Goal: Information Seeking & Learning: Learn about a topic

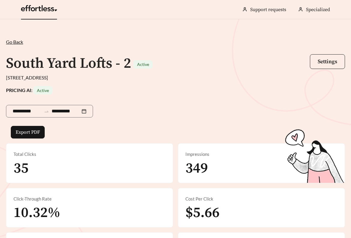
click at [41, 11] on link at bounding box center [39, 10] width 36 height 6
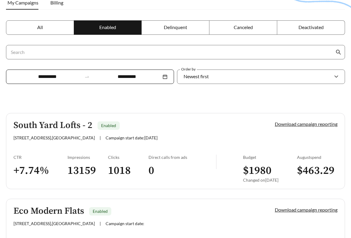
scroll to position [119, 0]
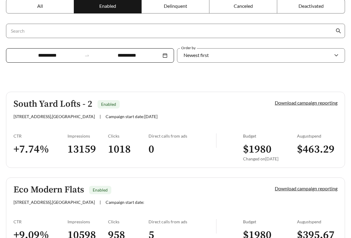
click at [51, 125] on link "South Yard Lofts - 2 Enabled [STREET_ADDRESS] | Campaign start date: [DATE] Dow…" at bounding box center [175, 130] width 339 height 76
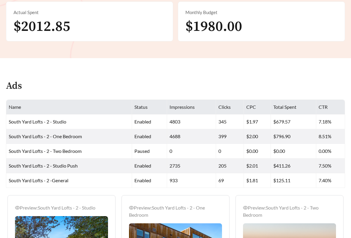
scroll to position [226, 0]
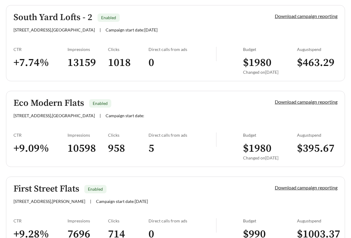
scroll to position [203, 0]
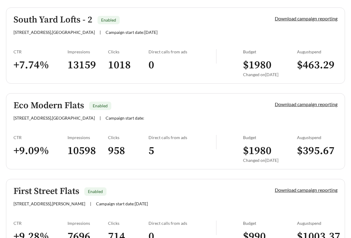
click at [51, 105] on h5 "Eco Modern Flats" at bounding box center [49, 106] width 71 height 10
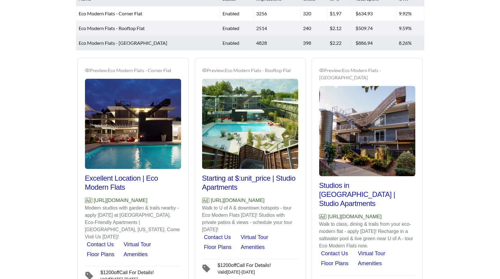
scroll to position [338, 0]
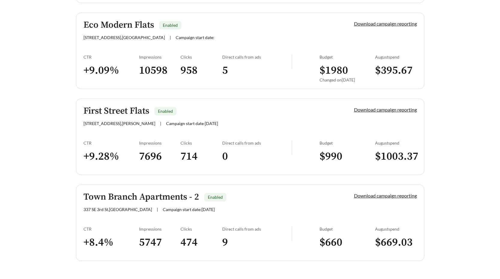
scroll to position [248, 0]
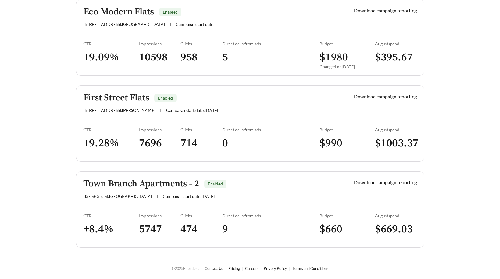
click at [120, 183] on h5 "Town Branch Apartments - 2" at bounding box center [142, 184] width 116 height 10
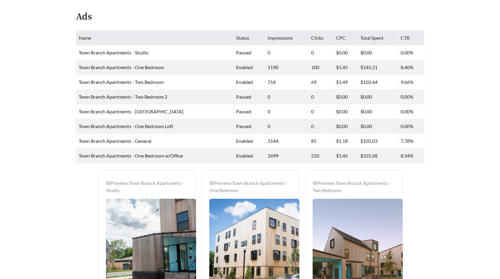
scroll to position [451, 0]
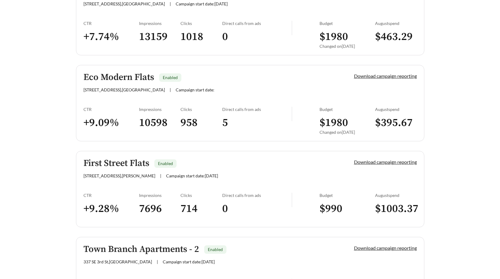
scroll to position [184, 0]
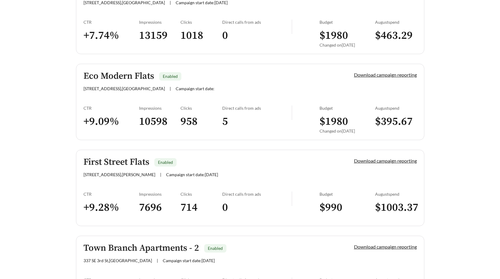
click at [126, 163] on h5 "First Street Flats" at bounding box center [117, 162] width 66 height 10
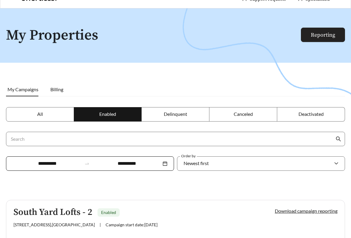
scroll to position [11, 0]
